Goal: Complete application form

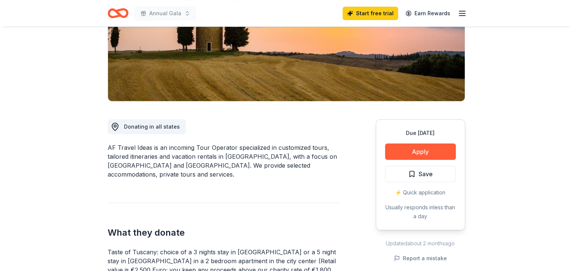
scroll to position [126, 0]
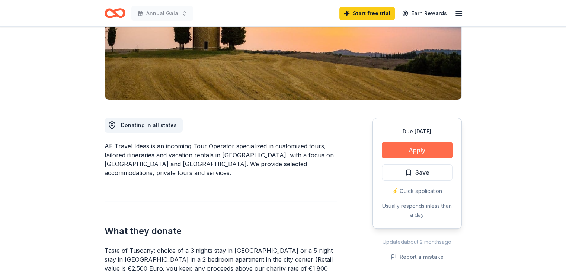
click at [436, 147] on button "Apply" at bounding box center [417, 150] width 71 height 16
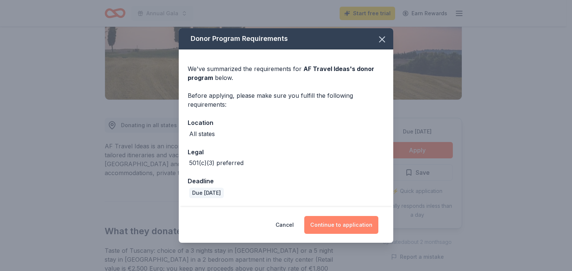
click at [327, 224] on button "Continue to application" at bounding box center [341, 225] width 74 height 18
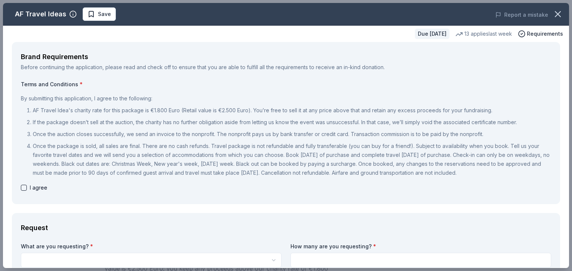
click at [25, 189] on button "button" at bounding box center [24, 188] width 6 height 6
checkbox input "true"
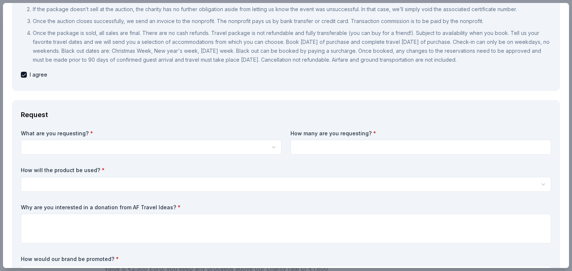
scroll to position [119, 0]
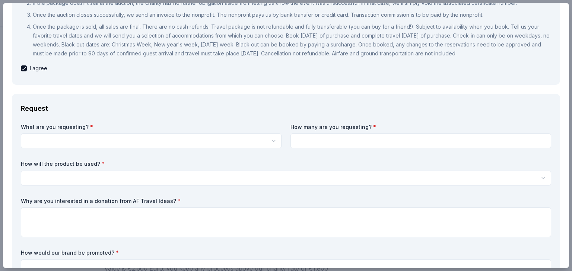
click at [119, 142] on html "Annual Gala Start free trial Earn Rewards Due [DATE] Share AF Travel Ideas New …" at bounding box center [286, 9] width 572 height 271
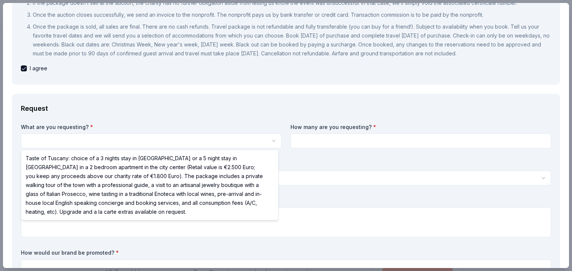
scroll to position [0, 0]
select select "Taste of Tuscany: choice of a 3 nights stay in [GEOGRAPHIC_DATA] or a 5 night s…"
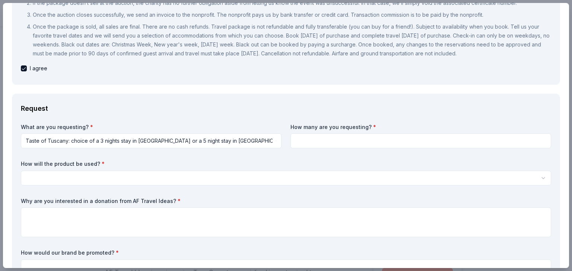
click at [322, 140] on input at bounding box center [420, 141] width 261 height 15
type input "2"
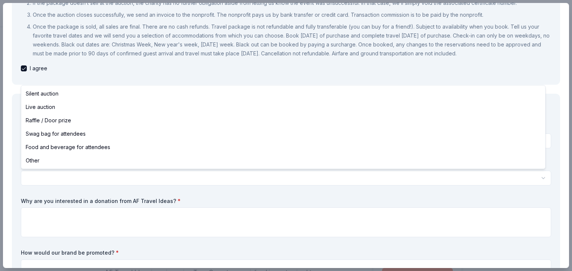
click at [210, 178] on html "Annual Gala Save Apply Due [DATE] Share AF Travel Ideas New 13 applies last wee…" at bounding box center [286, 135] width 572 height 271
select select "silentAuction"
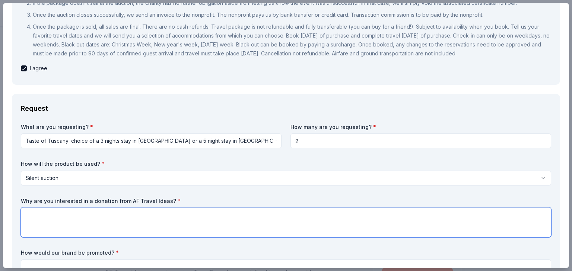
click at [189, 222] on textarea at bounding box center [286, 223] width 530 height 30
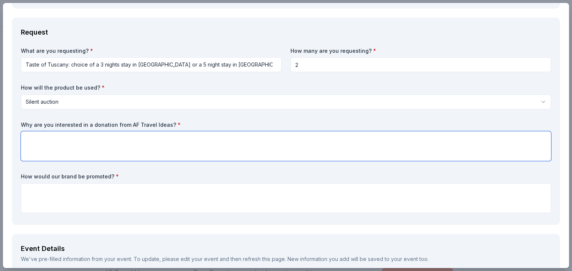
scroll to position [199, 0]
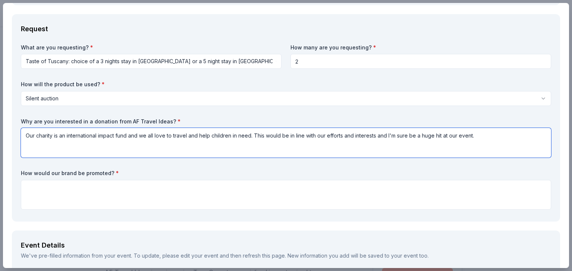
type textarea "Our charity is an international impact fund and we all love to travel and help …"
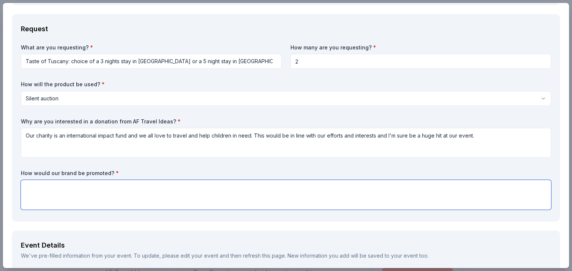
click at [89, 194] on textarea at bounding box center [286, 195] width 530 height 30
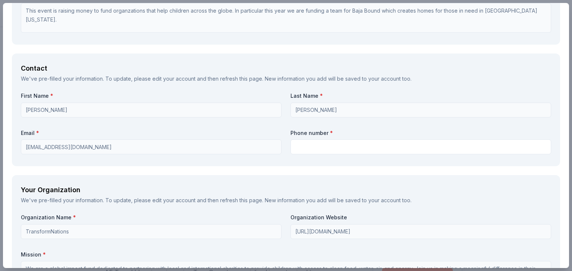
scroll to position [638, 0]
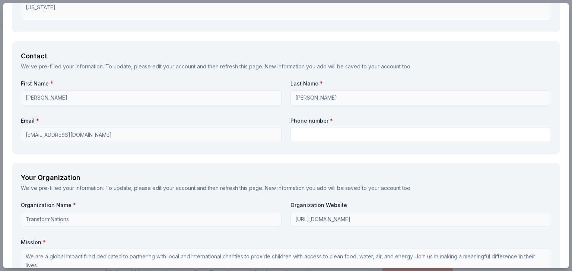
type textarea "We mention our sponsors in all of our social media feeds as well as list them i…"
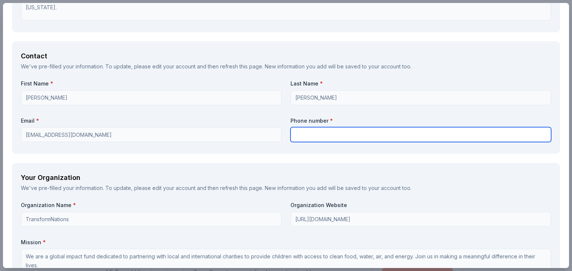
click at [304, 135] on input "text" at bounding box center [420, 134] width 261 height 15
type input "6193655536"
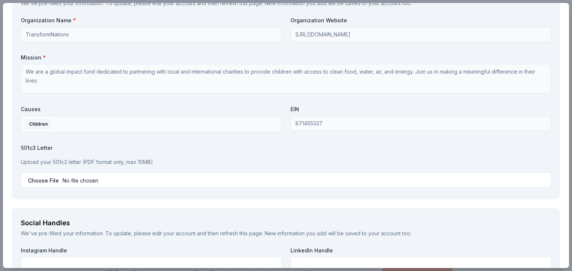
scroll to position [823, 0]
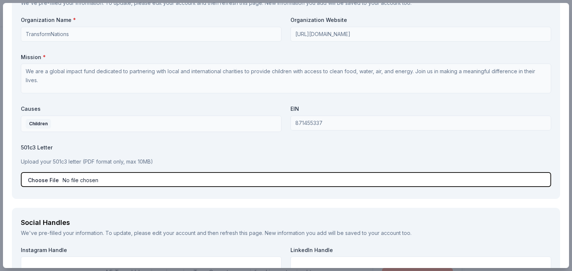
click at [50, 180] on input "file" at bounding box center [286, 179] width 530 height 15
type input "C:\fakepath\501c3 letter.pdf"
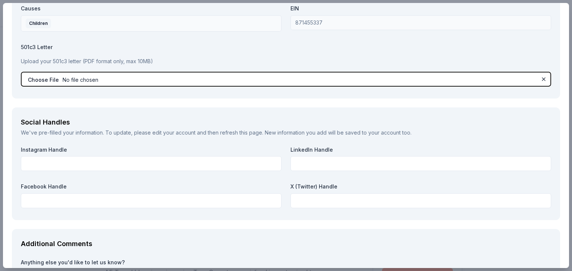
scroll to position [926, 0]
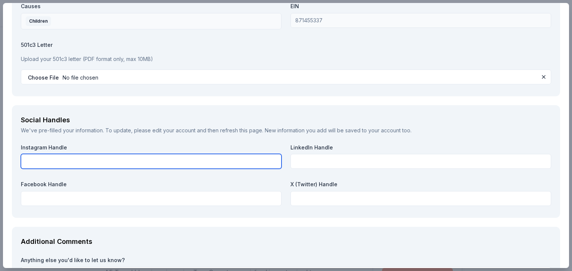
click at [76, 159] on input "text" at bounding box center [151, 161] width 261 height 15
paste input "[URL][DOMAIN_NAME]"
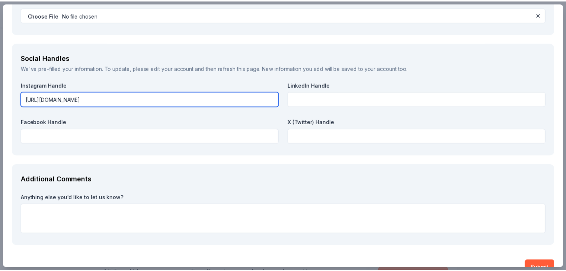
scroll to position [1004, 0]
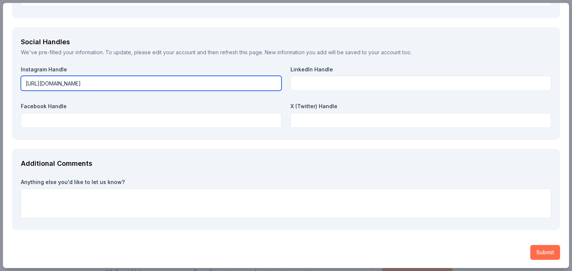
type input "[URL][DOMAIN_NAME]"
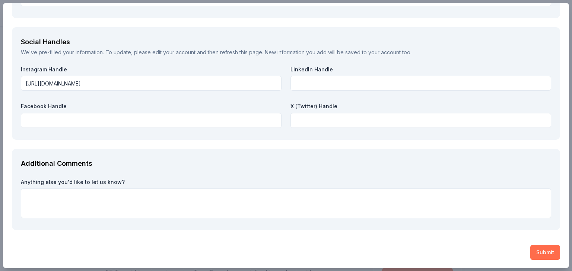
click at [535, 251] on button "Submit" at bounding box center [545, 252] width 30 height 15
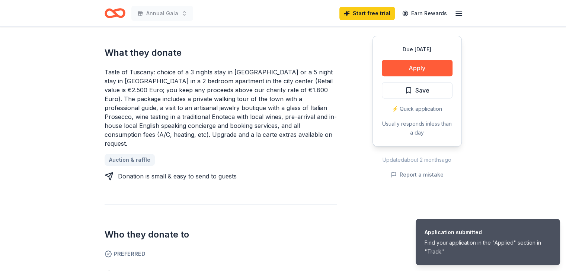
scroll to position [321, 0]
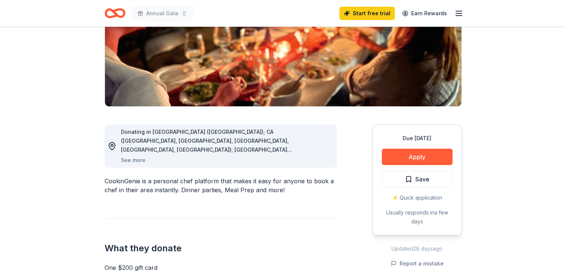
scroll to position [128, 0]
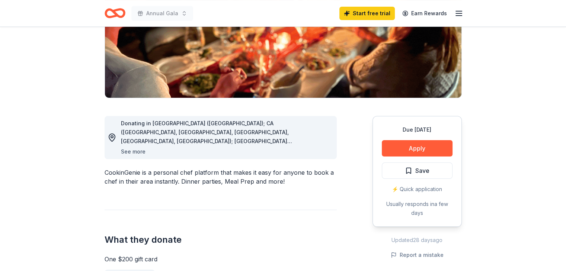
click at [131, 152] on button "See more" at bounding box center [133, 151] width 25 height 9
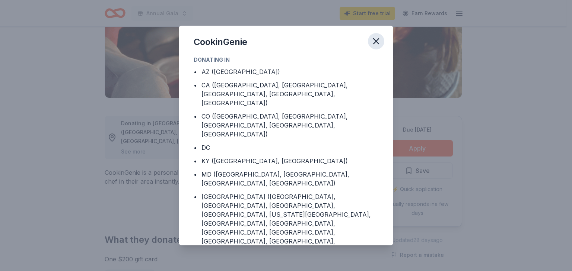
click at [381, 41] on icon "button" at bounding box center [376, 41] width 10 height 10
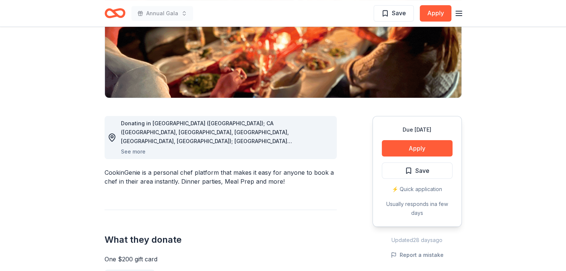
scroll to position [0, 0]
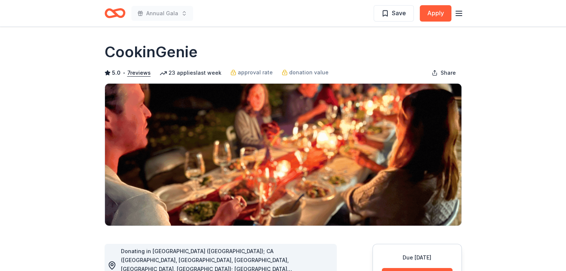
click at [119, 13] on icon "Home" at bounding box center [115, 12] width 21 height 17
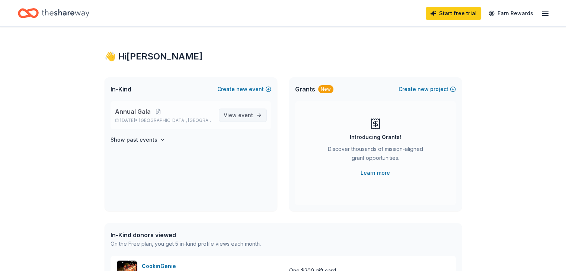
click at [232, 117] on span "View event" at bounding box center [238, 115] width 29 height 9
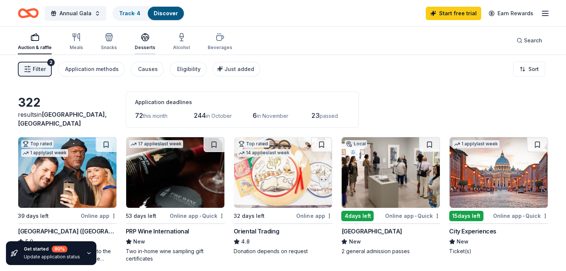
click at [155, 43] on div "Desserts" at bounding box center [145, 42] width 20 height 18
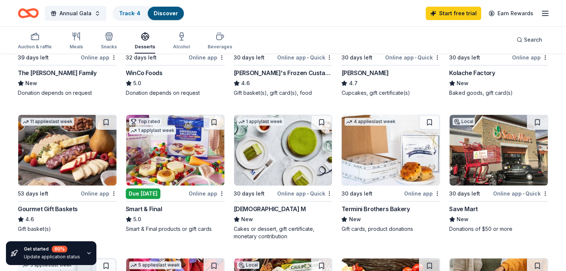
scroll to position [159, 0]
click at [75, 152] on img at bounding box center [67, 150] width 98 height 71
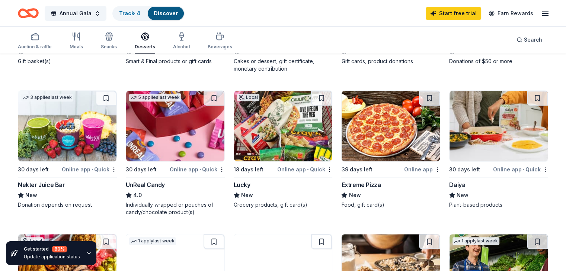
scroll to position [331, 0]
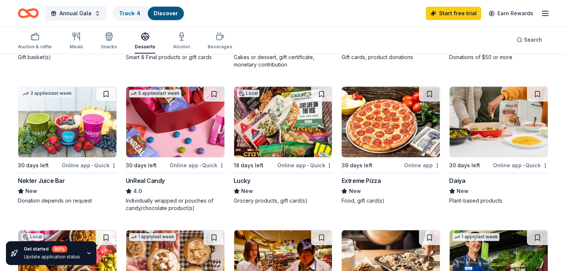
click at [167, 125] on img at bounding box center [175, 122] width 98 height 71
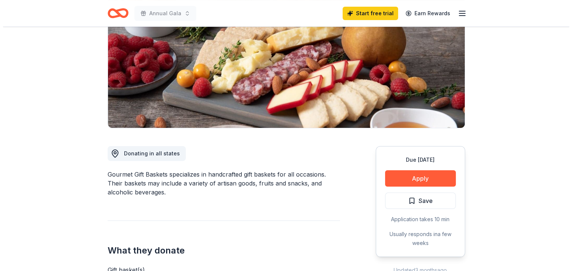
scroll to position [99, 0]
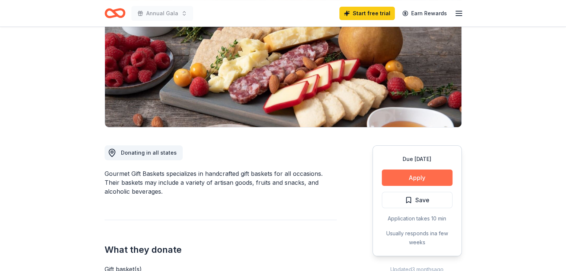
click at [407, 177] on button "Apply" at bounding box center [417, 178] width 71 height 16
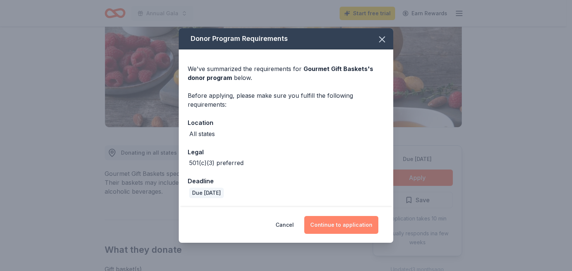
click at [342, 224] on button "Continue to application" at bounding box center [341, 225] width 74 height 18
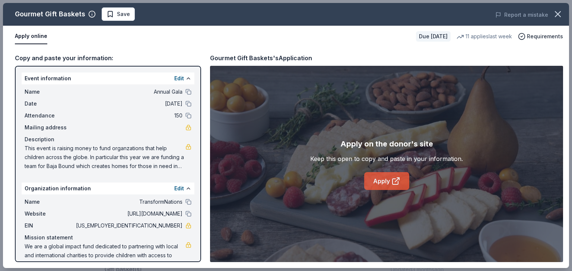
click at [380, 180] on link "Apply" at bounding box center [386, 181] width 45 height 18
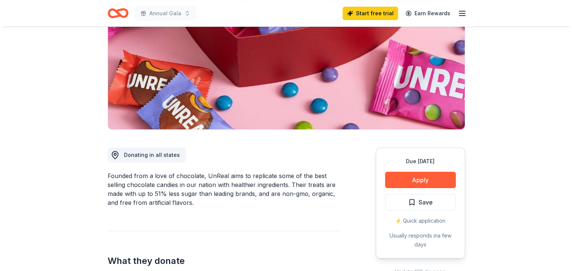
scroll to position [97, 0]
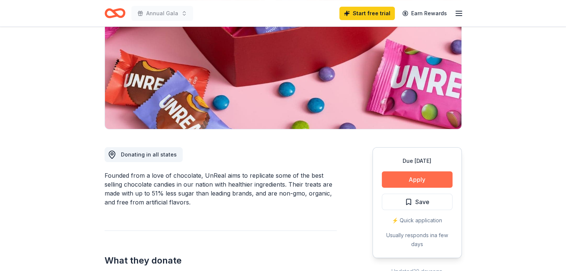
click at [409, 181] on button "Apply" at bounding box center [417, 180] width 71 height 16
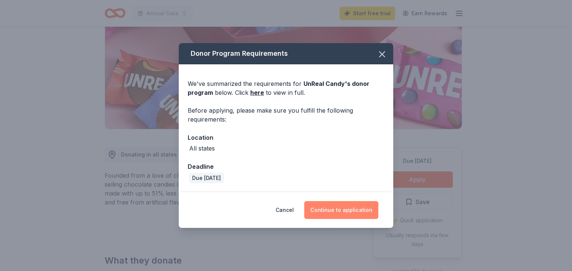
click at [356, 210] on button "Continue to application" at bounding box center [341, 210] width 74 height 18
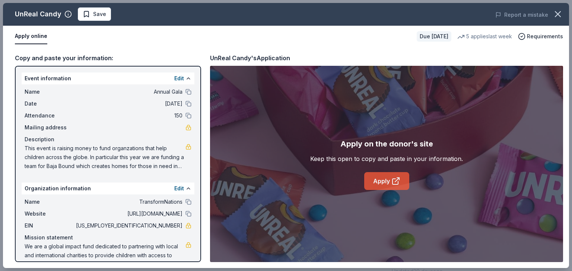
click at [380, 181] on link "Apply" at bounding box center [386, 181] width 45 height 18
